Goal: Transaction & Acquisition: Purchase product/service

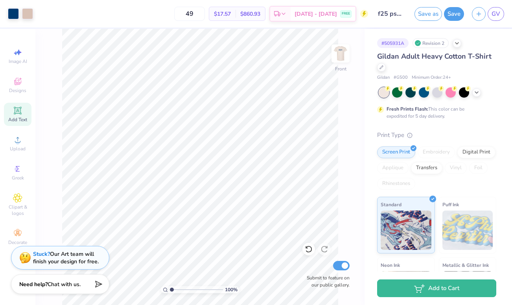
scroll to position [152, 0]
click at [377, 33] on div "# 505931A Revision 2 Gildan Adult Heavy Cotton T-Shirt Gildan # G500 Minimum Or…" at bounding box center [437, 202] width 147 height 346
click at [205, 12] on input "49" at bounding box center [189, 14] width 31 height 14
drag, startPoint x: 203, startPoint y: 12, endPoint x: 175, endPoint y: 11, distance: 28.7
click at [175, 11] on div "49 $17.57 Per Item $860.93 Total Est. Delivery Aug 28 - 31 FREE" at bounding box center [202, 14] width 331 height 28
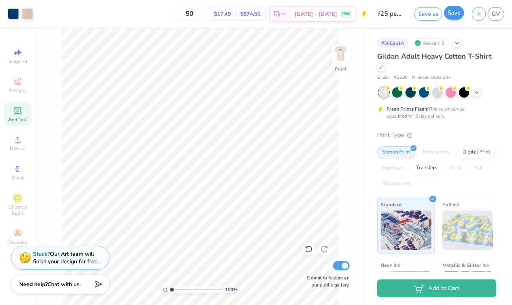
type input "50"
click at [455, 16] on button "Save" at bounding box center [454, 13] width 20 height 14
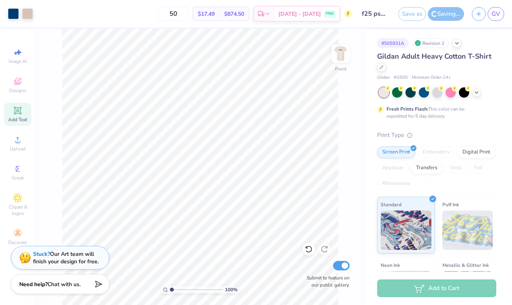
click at [425, 286] on div "Add to Cart" at bounding box center [436, 288] width 119 height 18
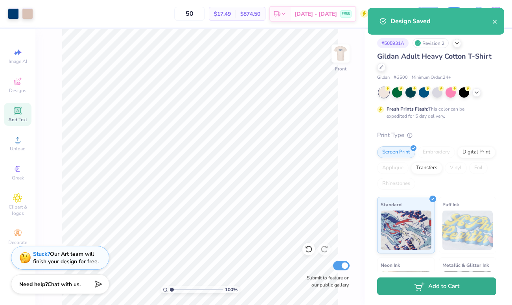
click at [420, 287] on icon "button" at bounding box center [417, 286] width 7 height 4
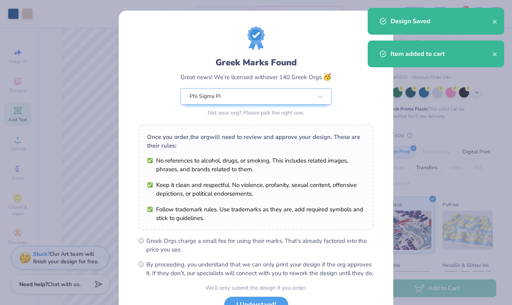
scroll to position [63, 0]
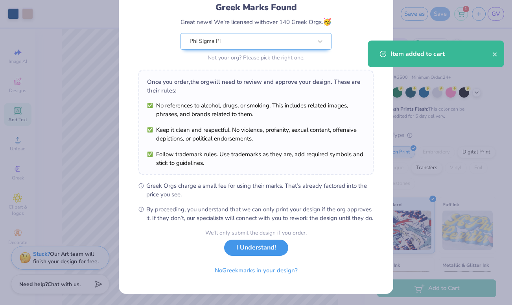
click at [263, 252] on button "I Understand!" at bounding box center [256, 247] width 64 height 16
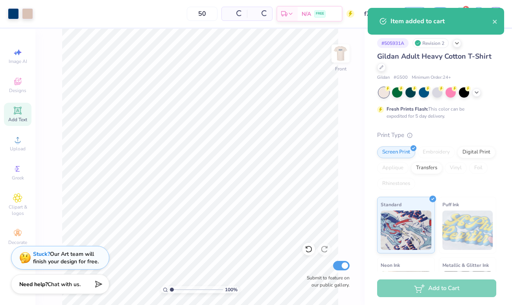
scroll to position [0, 0]
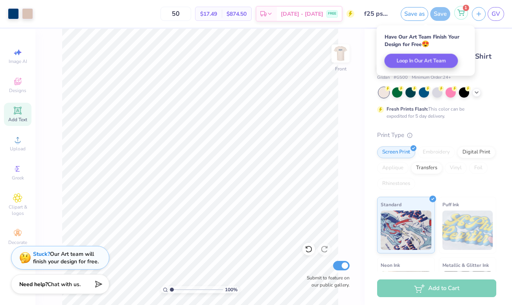
click at [460, 11] on icon at bounding box center [460, 12] width 7 height 6
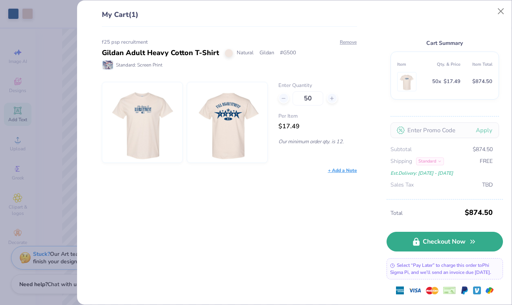
click at [414, 239] on icon at bounding box center [416, 241] width 7 height 8
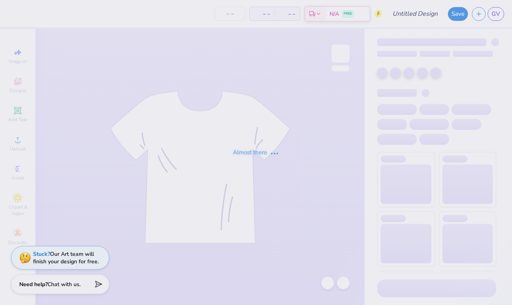
type input "f25 psp recruitment"
type input "50"
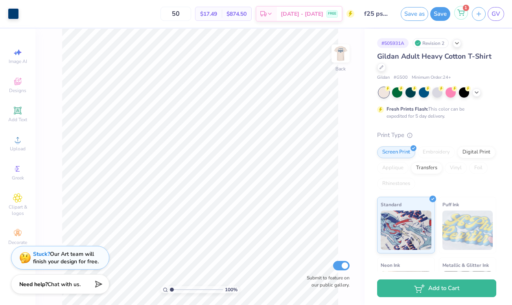
click at [463, 11] on icon at bounding box center [461, 12] width 7 height 4
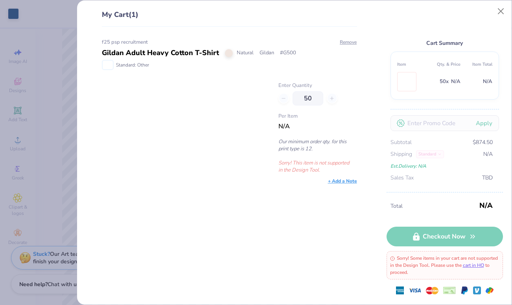
click at [321, 145] on p "Our minimum order qty. for this print type is 12." at bounding box center [317, 145] width 79 height 14
click at [310, 169] on p "Sorry! This item is not supported in the Design Tool." at bounding box center [317, 166] width 79 height 14
click at [308, 173] on p "Sorry! This item is not supported in the Design Tool." at bounding box center [317, 166] width 79 height 14
click at [307, 166] on p "Sorry! This item is not supported in the Design Tool." at bounding box center [317, 166] width 79 height 14
click at [463, 268] on link "cart in HQ" at bounding box center [473, 265] width 21 height 6
